Goal: Check status: Check status

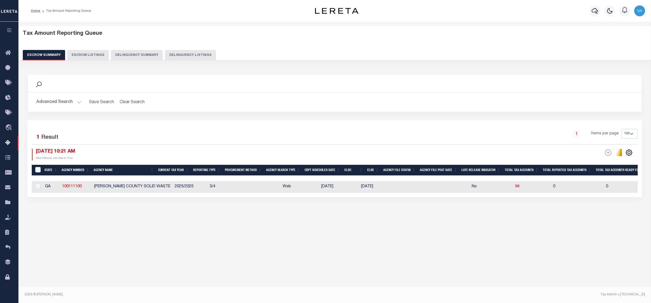
select select
select select "100"
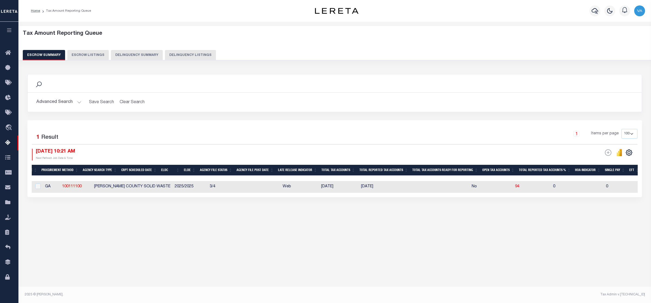
scroll to position [0, 183]
click at [74, 101] on button "Advanced Search" at bounding box center [58, 102] width 45 height 11
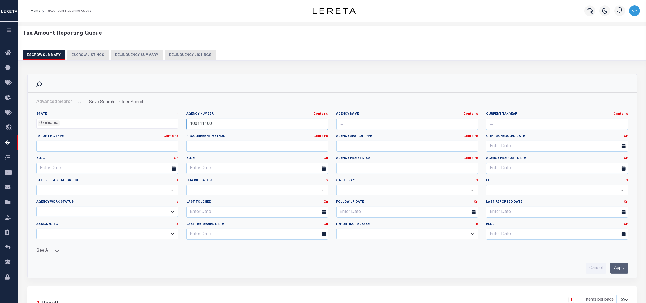
drag, startPoint x: 217, startPoint y: 124, endPoint x: 185, endPoint y: 124, distance: 32.5
click at [185, 124] on div "Agency Number Contains Contains Is 100111100" at bounding box center [257, 123] width 150 height 22
paste input "420962001"
type input "420962001"
click at [621, 268] on input "Apply" at bounding box center [619, 267] width 18 height 11
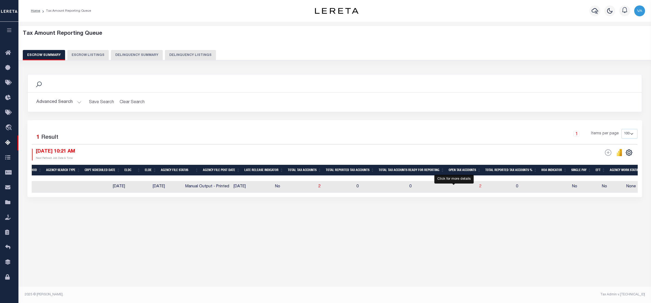
click at [479, 188] on span "2" at bounding box center [480, 186] width 2 height 4
select select "100"
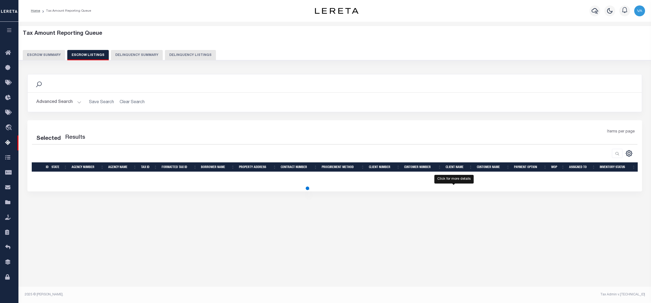
select select "100"
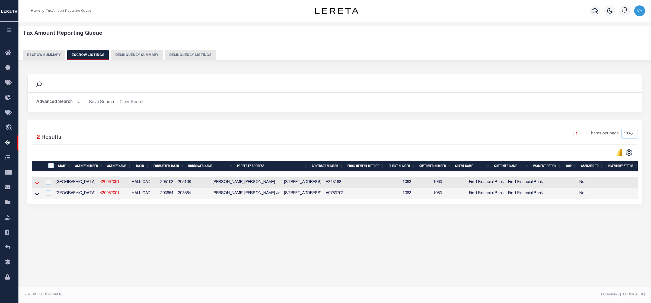
click at [36, 183] on icon at bounding box center [37, 183] width 5 height 6
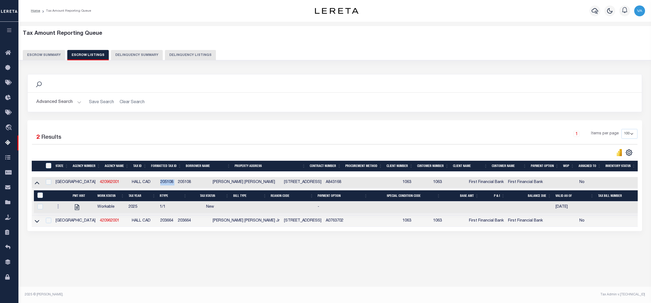
drag, startPoint x: 133, startPoint y: 183, endPoint x: 152, endPoint y: 188, distance: 19.6
click at [152, 188] on tr "TX 420962001 HALL CAD 205108 205108 [PERSON_NAME] [PERSON_NAME] [STREET_ADDRESS…" at bounding box center [343, 182] width 622 height 11
copy td "205108"
drag, startPoint x: 133, startPoint y: 221, endPoint x: 155, endPoint y: 221, distance: 21.2
click at [155, 221] on tr "TX 420962001 HALL CAD 203664 203664 [PERSON_NAME] [PERSON_NAME] Jr [STREET_ADDR…" at bounding box center [343, 220] width 622 height 11
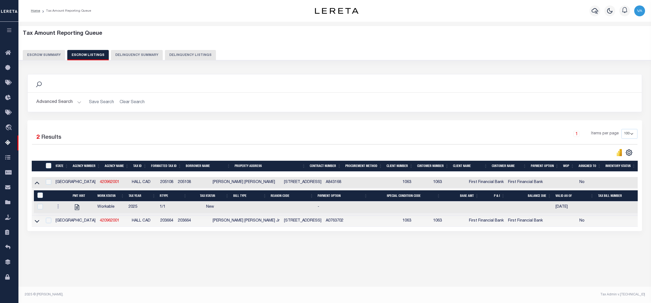
click at [185, 255] on div "Tax Amount Reporting Queue Escrow Summary Escrow Listings In" at bounding box center [334, 145] width 629 height 236
drag, startPoint x: 133, startPoint y: 224, endPoint x: 150, endPoint y: 224, distance: 16.6
click at [158, 224] on td "203664" at bounding box center [167, 220] width 18 height 11
checkbox input "false"
checkbox input "true"
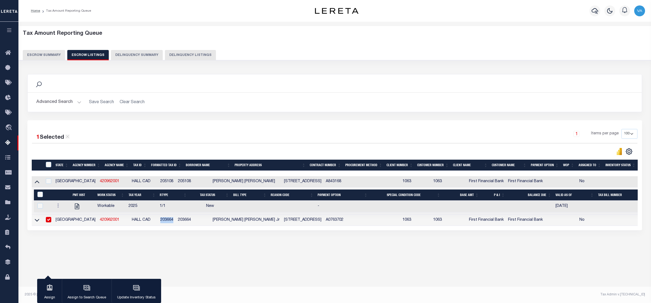
copy td "203664"
